Goal: Answer question/provide support

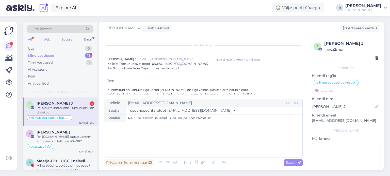
scroll to position [920, 0]
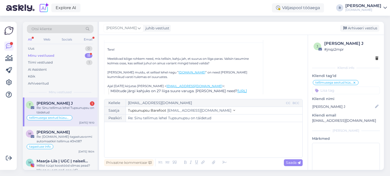
click at [29, 41] on div "All" at bounding box center [30, 39] width 6 height 7
click at [54, 108] on div "Re: Sinu tellimus lehel Tupsunupsu on täidetud" at bounding box center [66, 110] width 58 height 9
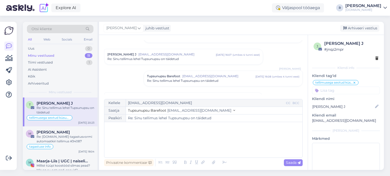
scroll to position [51, 0]
click at [147, 131] on div "﻿" at bounding box center [203, 140] width 193 height 30
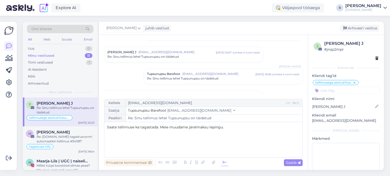
click at [221, 162] on icon at bounding box center [225, 162] width 8 height 7
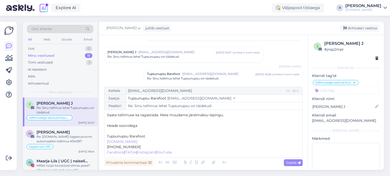
click at [123, 132] on p "﻿" at bounding box center [203, 131] width 193 height 5
click at [291, 163] on span "Saada" at bounding box center [293, 163] width 15 height 5
type input "Re: Re: Sinu tellimus lehel Tupsunupsu on täidetud"
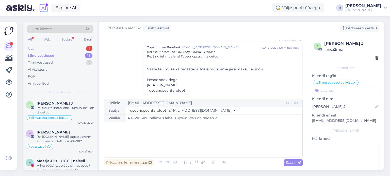
click at [48, 48] on div "Uus 1" at bounding box center [60, 48] width 66 height 7
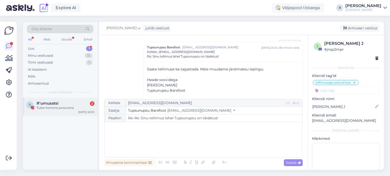
click at [60, 109] on div "Tulen homme proovima" at bounding box center [66, 108] width 58 height 5
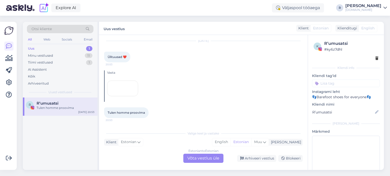
scroll to position [49, 0]
click at [30, 39] on div "All" at bounding box center [30, 39] width 6 height 7
click at [49, 38] on div "Web" at bounding box center [46, 39] width 9 height 7
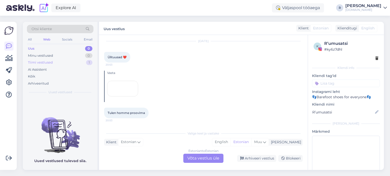
click at [46, 63] on div "Tiimi vestlused" at bounding box center [40, 62] width 25 height 5
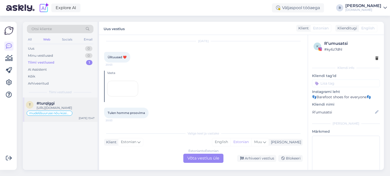
click at [68, 101] on div "#turqlggi" at bounding box center [66, 103] width 58 height 5
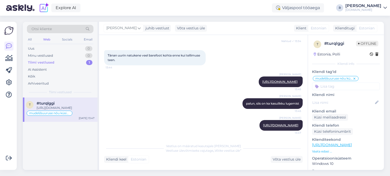
scroll to position [588, 0]
